Goal: Check status: Check status

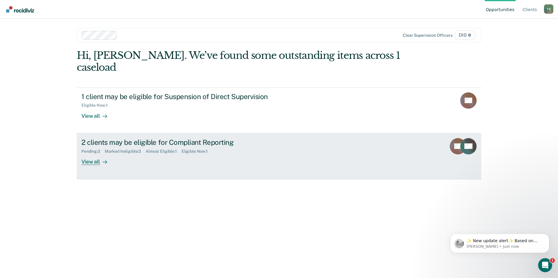
click at [135, 138] on div "2 clients may be eligible for Compliant Reporting" at bounding box center [183, 142] width 205 height 8
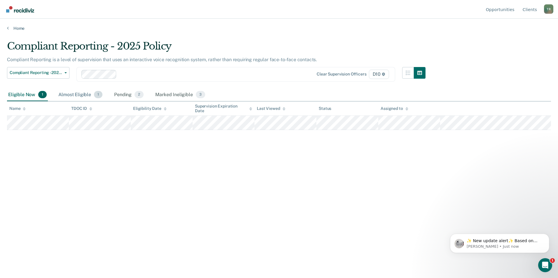
click at [74, 96] on div "Almost Eligible 1" at bounding box center [80, 95] width 46 height 13
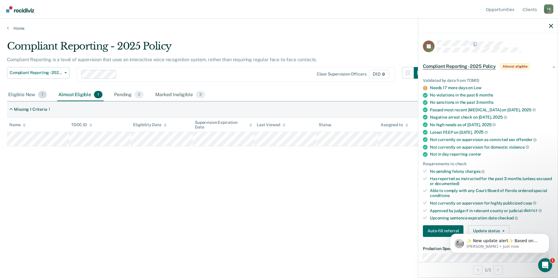
click at [21, 94] on div "Eligible Now 1" at bounding box center [27, 95] width 41 height 13
